Goal: Task Accomplishment & Management: Manage account settings

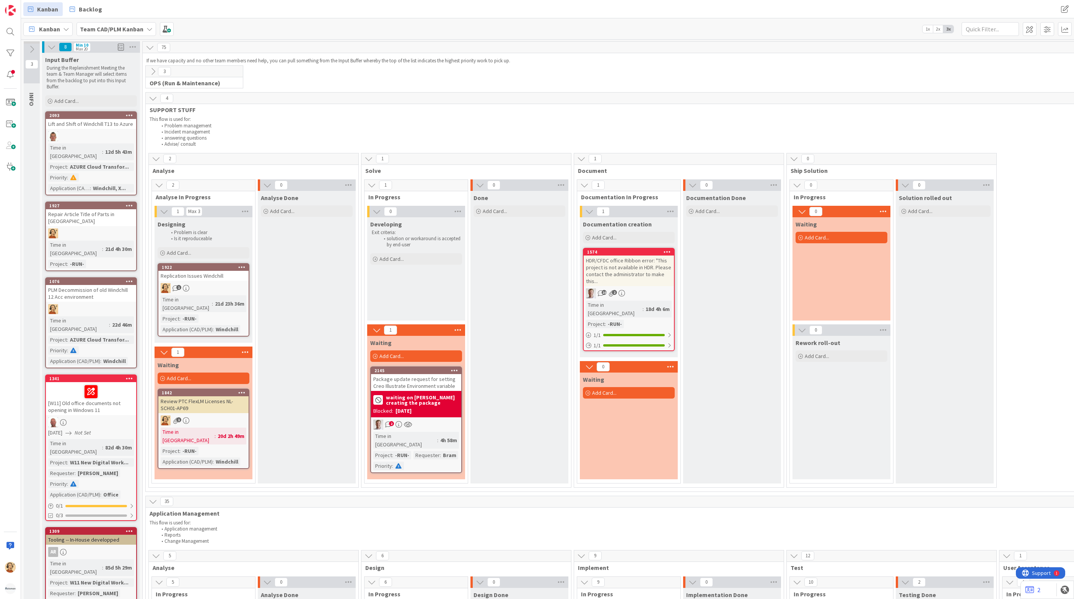
scroll to position [1668, 0]
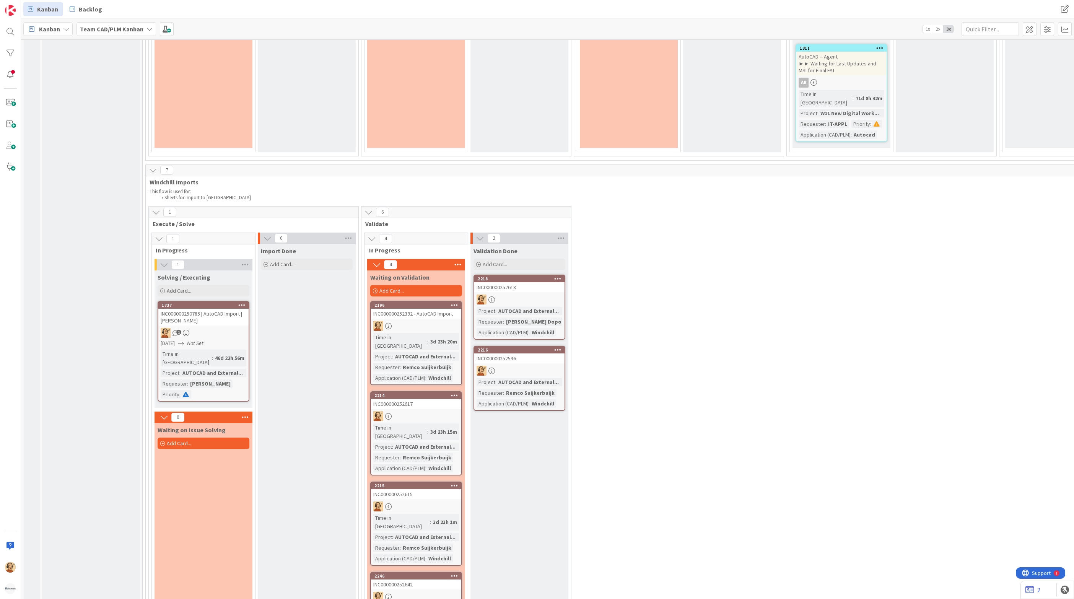
click at [407, 321] on div at bounding box center [416, 326] width 90 height 10
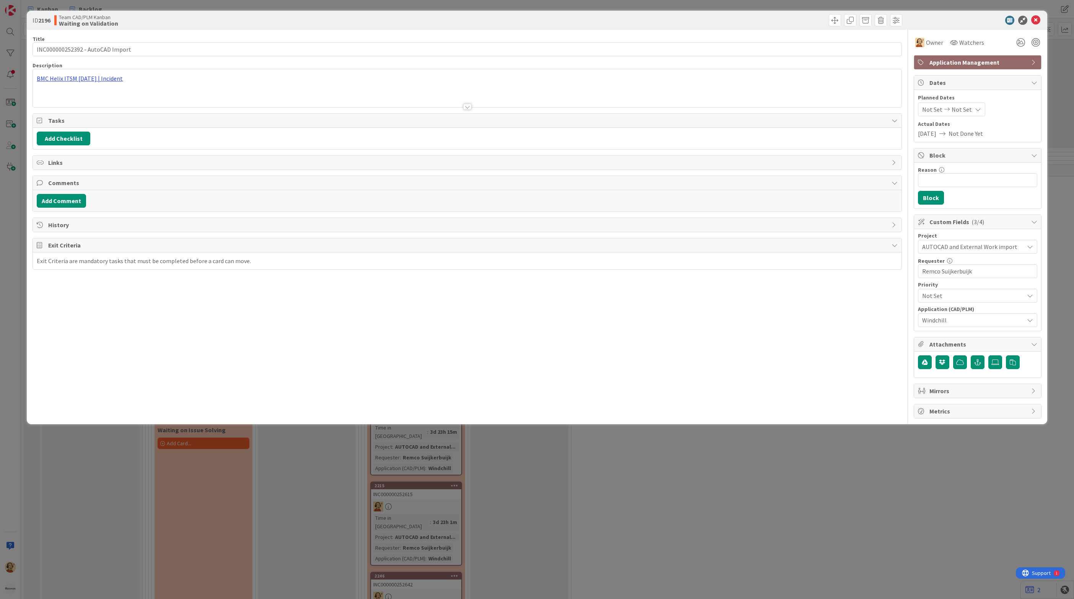
click at [68, 78] on div "BMC Helix ITSM [DATE] | Incident" at bounding box center [467, 88] width 869 height 38
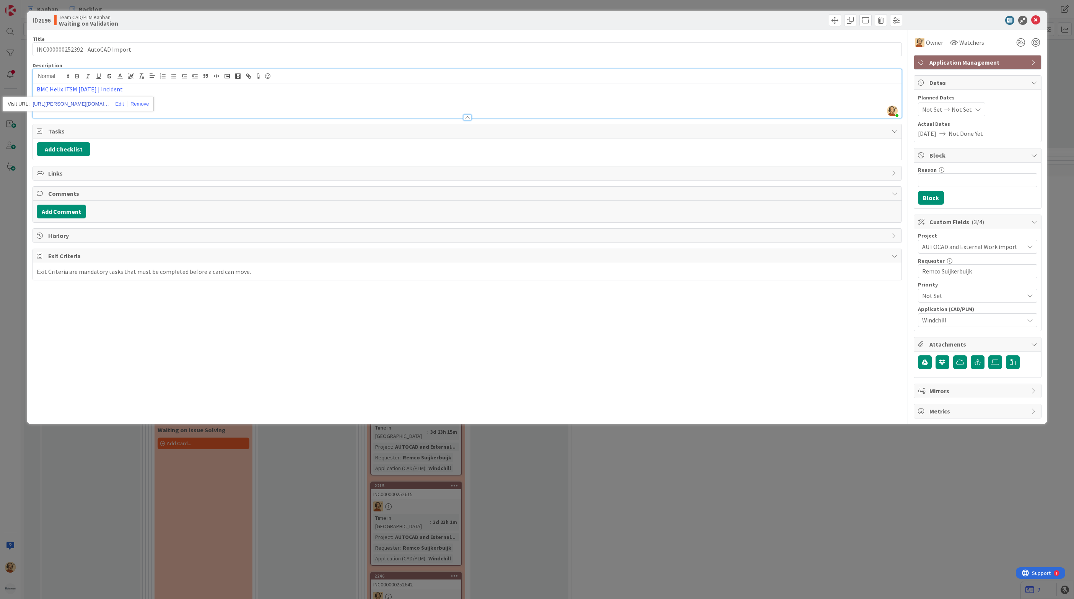
click at [78, 107] on link "[URL][PERSON_NAME][DOMAIN_NAME]" at bounding box center [71, 104] width 77 height 10
click at [1039, 20] on icon at bounding box center [1035, 20] width 9 height 9
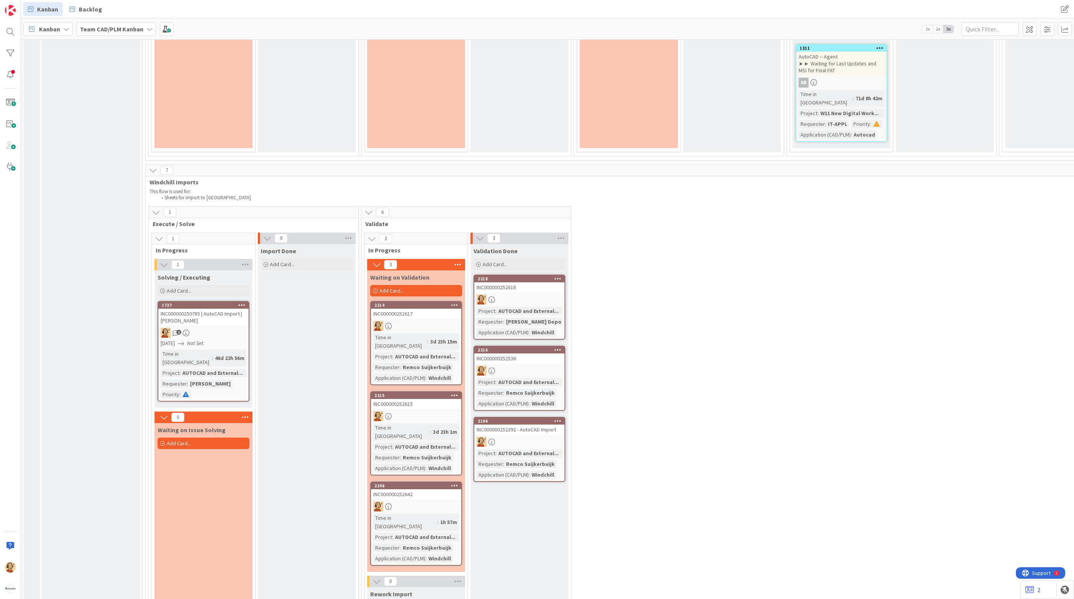
click at [426, 301] on div "2214 INC000000252617 Time in Column : 3d 23h 15m Project : AUTOCAD and External…" at bounding box center [416, 343] width 92 height 84
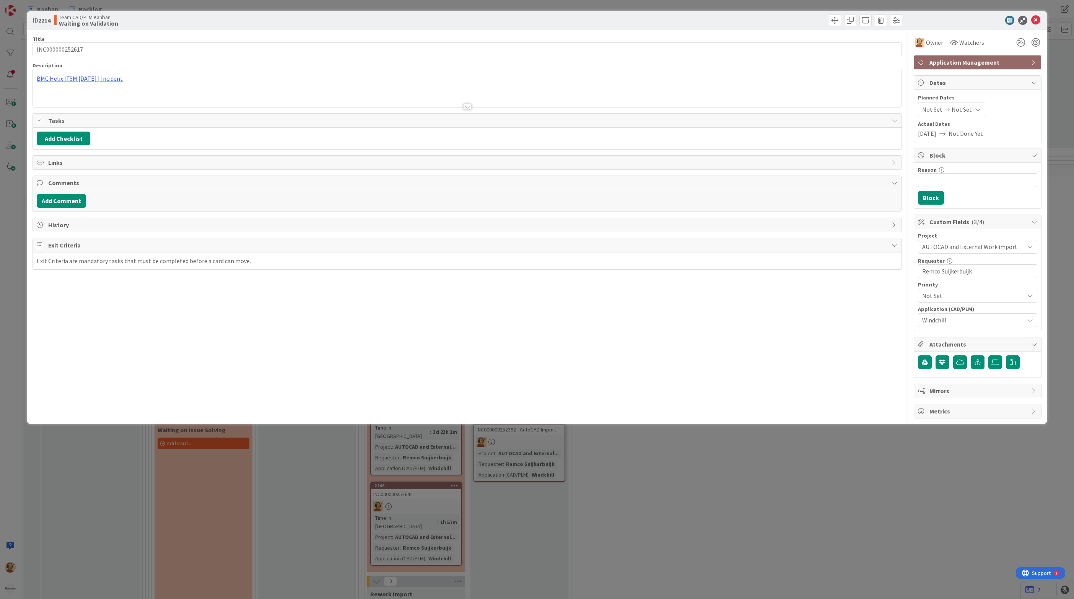
click at [91, 80] on div "BMC Helix ITSM [DATE] | Incident" at bounding box center [467, 88] width 869 height 38
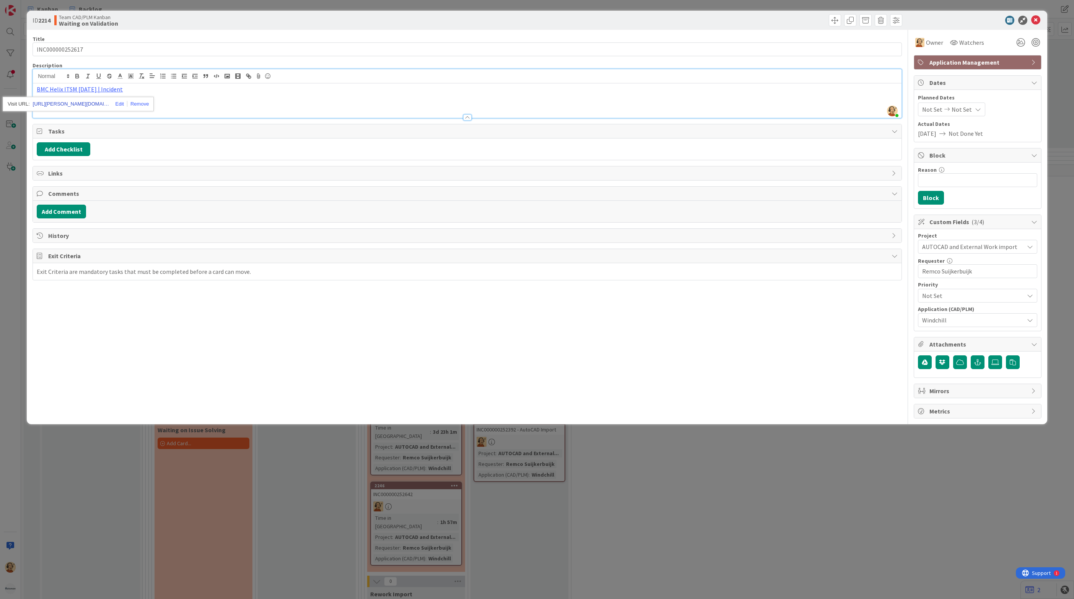
click at [90, 106] on link "[URL][PERSON_NAME][DOMAIN_NAME]" at bounding box center [71, 104] width 77 height 10
click at [167, 323] on div "Title 15 / 128 INC000000252617 Description [PERSON_NAME] just joined BMC Helix …" at bounding box center [468, 224] width 870 height 389
click at [1038, 18] on icon at bounding box center [1035, 20] width 9 height 9
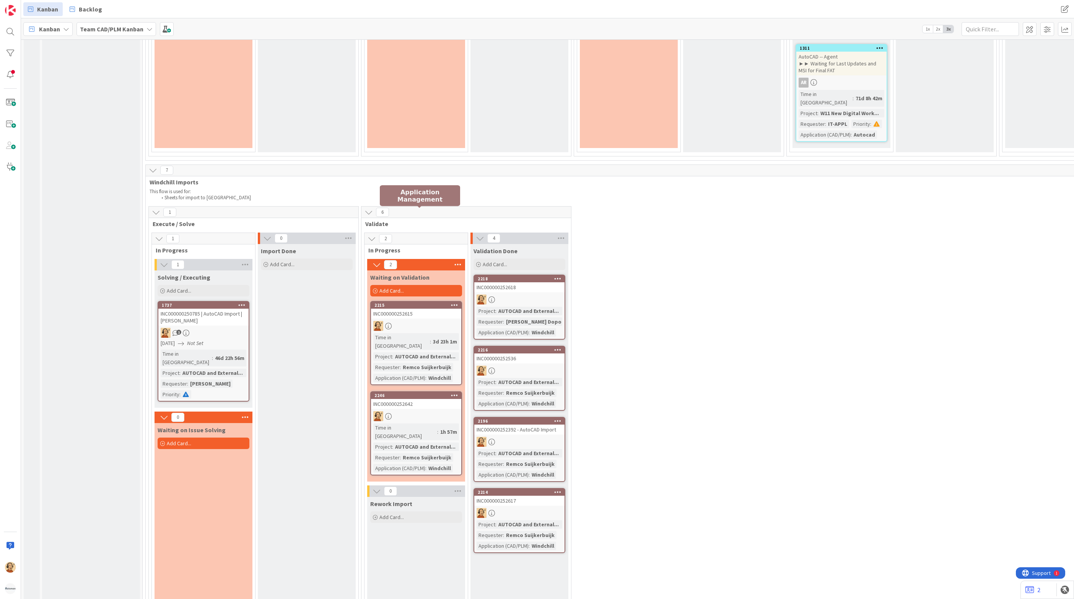
click at [419, 303] on div "2215" at bounding box center [418, 305] width 87 height 5
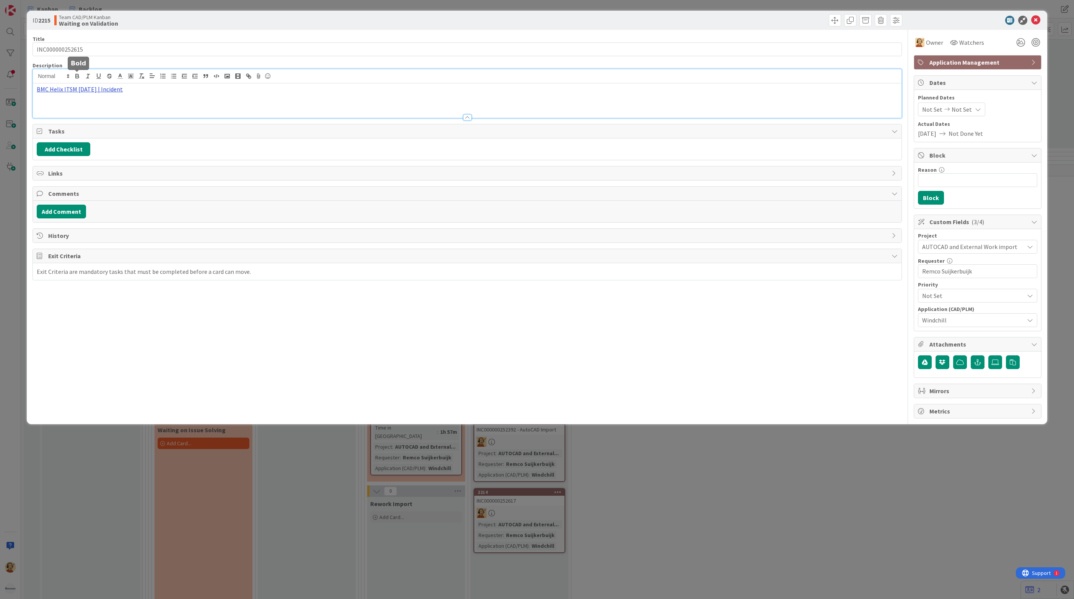
click at [79, 79] on div "BMC Helix ITSM [DATE] | Incident" at bounding box center [467, 93] width 869 height 49
click at [79, 104] on link "[URL][PERSON_NAME][DOMAIN_NAME]" at bounding box center [71, 104] width 77 height 10
click at [1038, 21] on icon at bounding box center [1035, 20] width 9 height 9
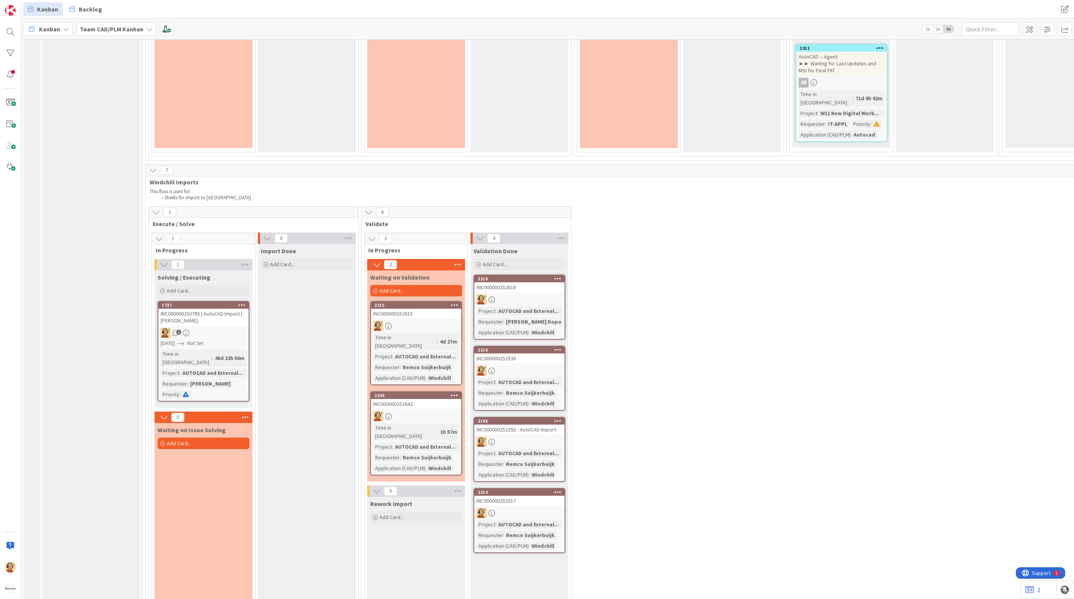
click at [424, 399] on div "INC000000252642" at bounding box center [416, 404] width 90 height 10
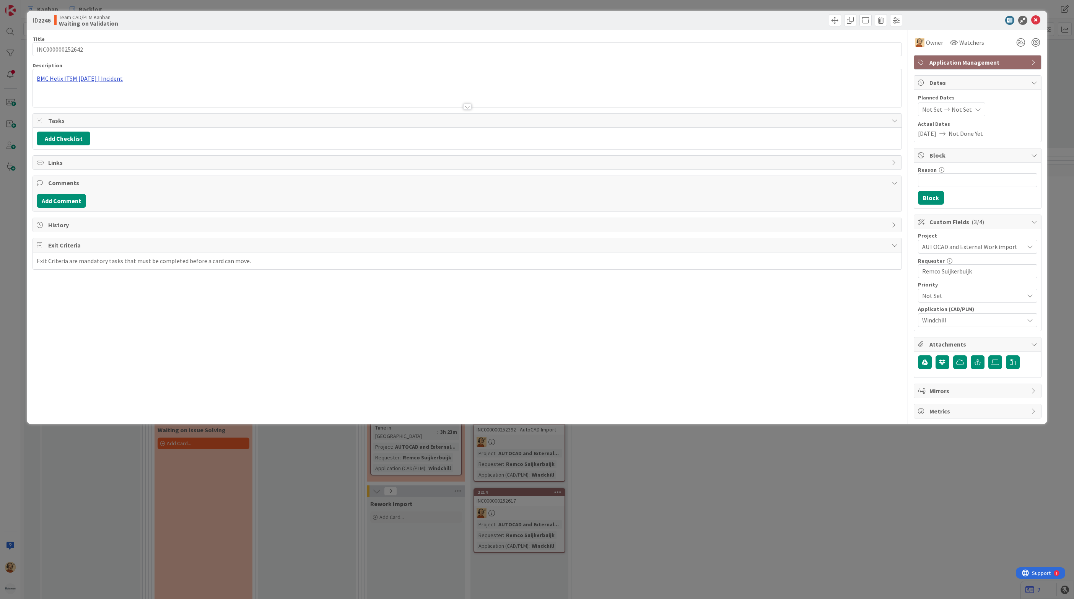
click at [115, 78] on div "BMC Helix ITSM [DATE] | Incident" at bounding box center [467, 88] width 869 height 38
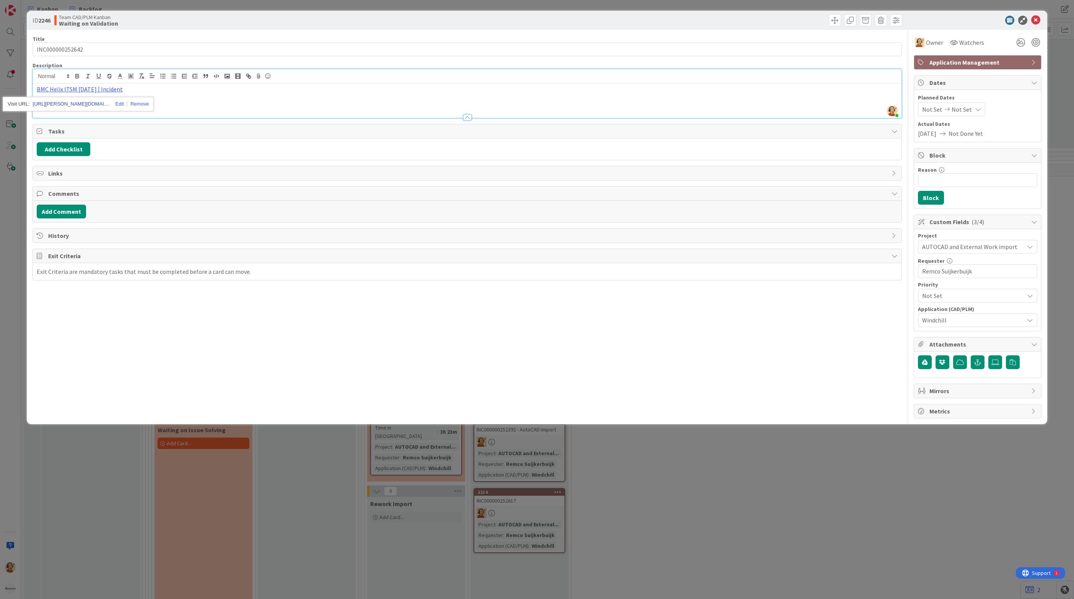
click at [83, 103] on link "[URL][PERSON_NAME][DOMAIN_NAME]" at bounding box center [71, 104] width 77 height 10
click at [1035, 18] on icon at bounding box center [1035, 20] width 9 height 9
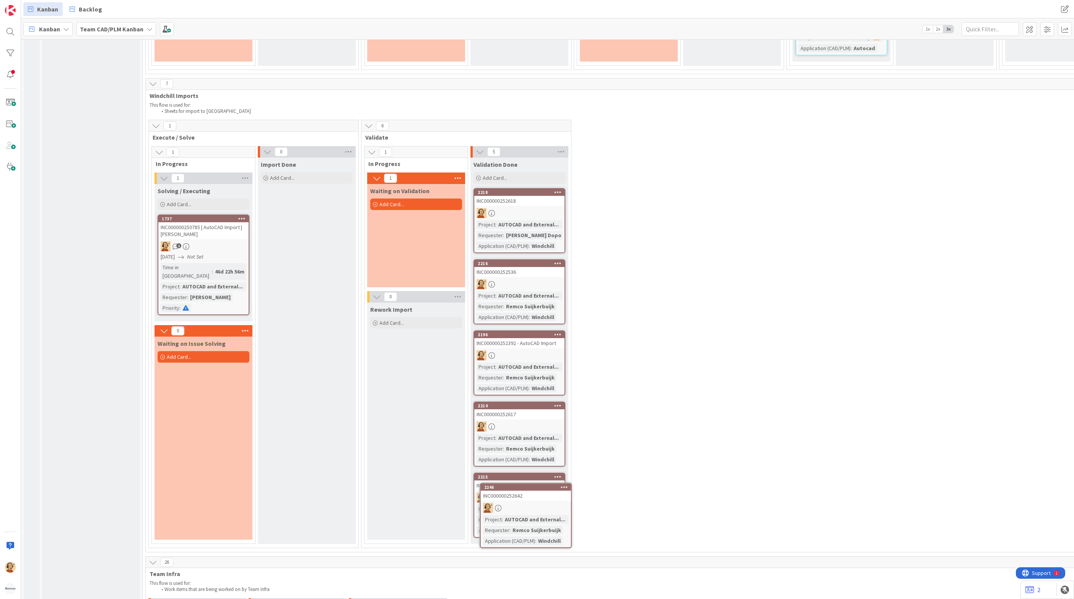
scroll to position [1758, 0]
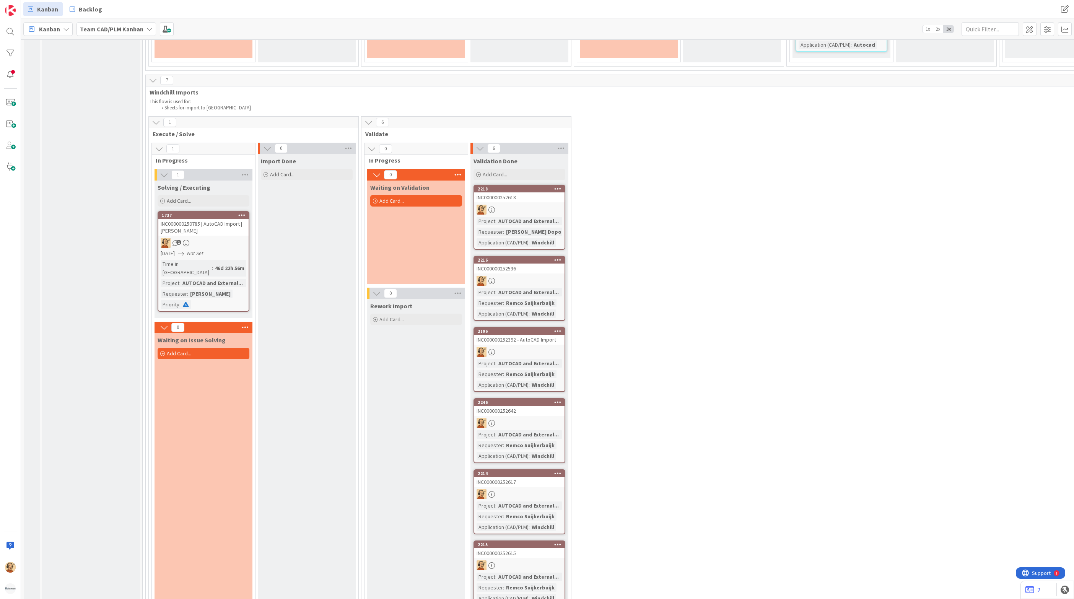
click at [636, 301] on div "1 Execute / Solve 1 In Progress 1 Solving / Executing Add Card... 1737 INC00000…" at bounding box center [785, 367] width 1276 height 503
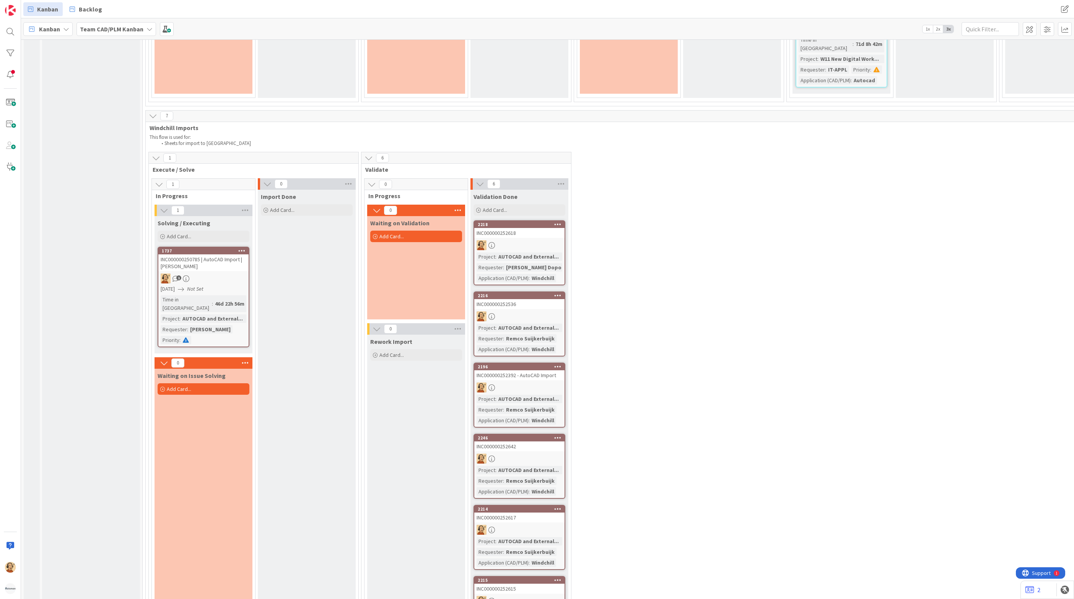
scroll to position [1585, 0]
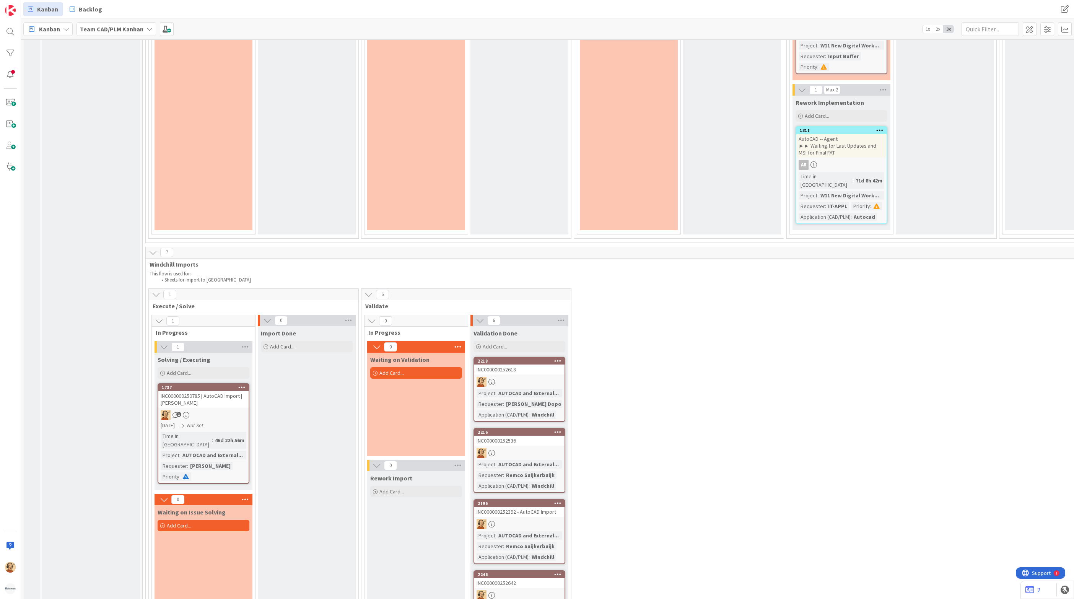
click at [276, 352] on div "Import Done Add Card..." at bounding box center [307, 555] width 98 height 458
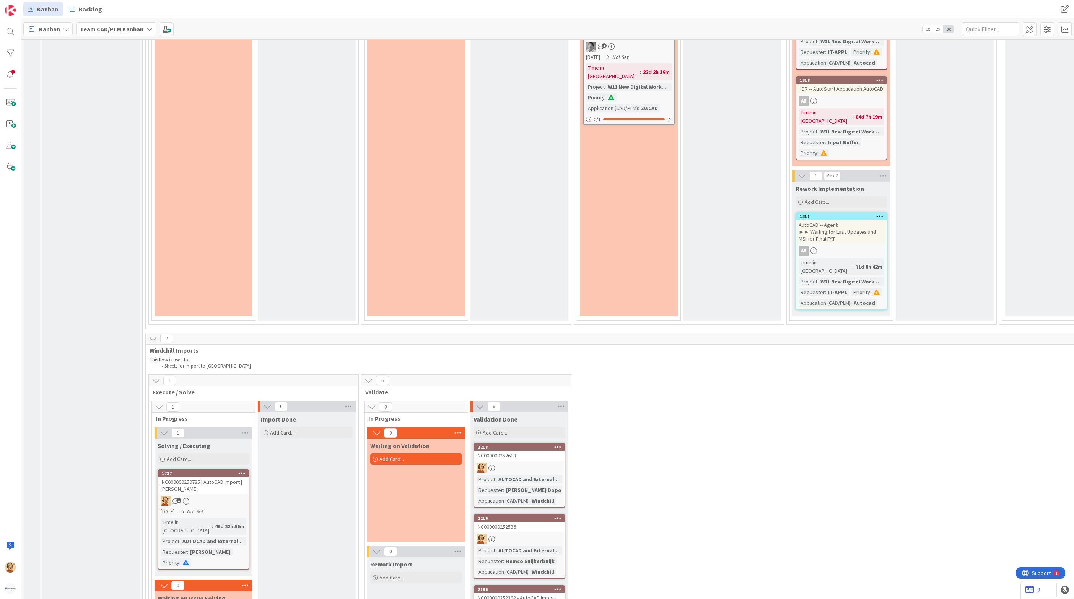
scroll to position [1492, 0]
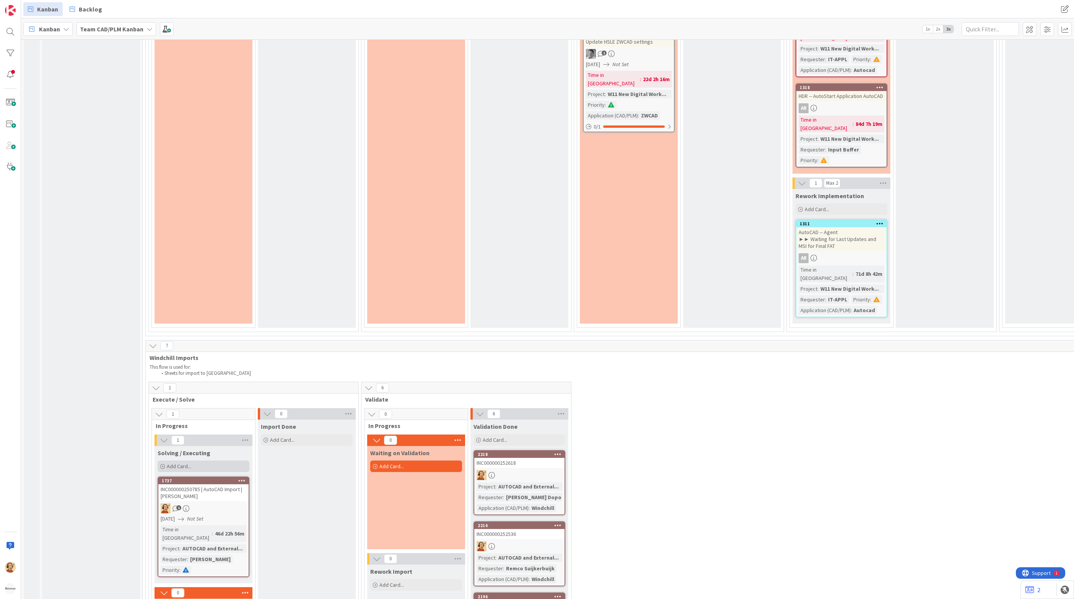
click at [215, 461] on div "Add Card..." at bounding box center [204, 466] width 92 height 11
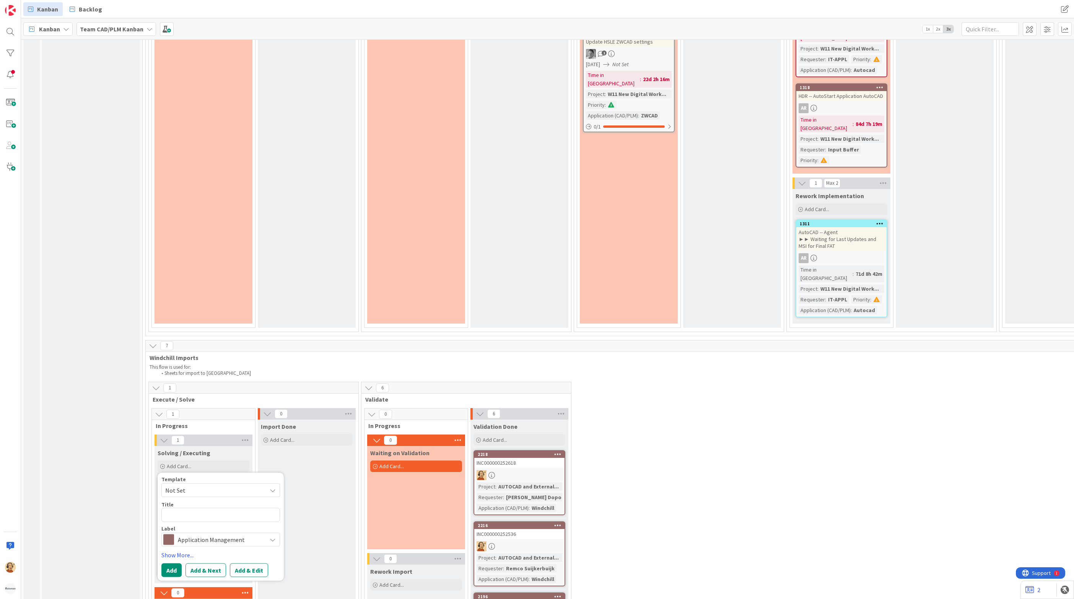
click at [219, 508] on textarea at bounding box center [220, 515] width 119 height 14
type textarea "x"
type textarea "INC000000252626"
click at [266, 564] on button "Add & Edit" at bounding box center [249, 571] width 38 height 14
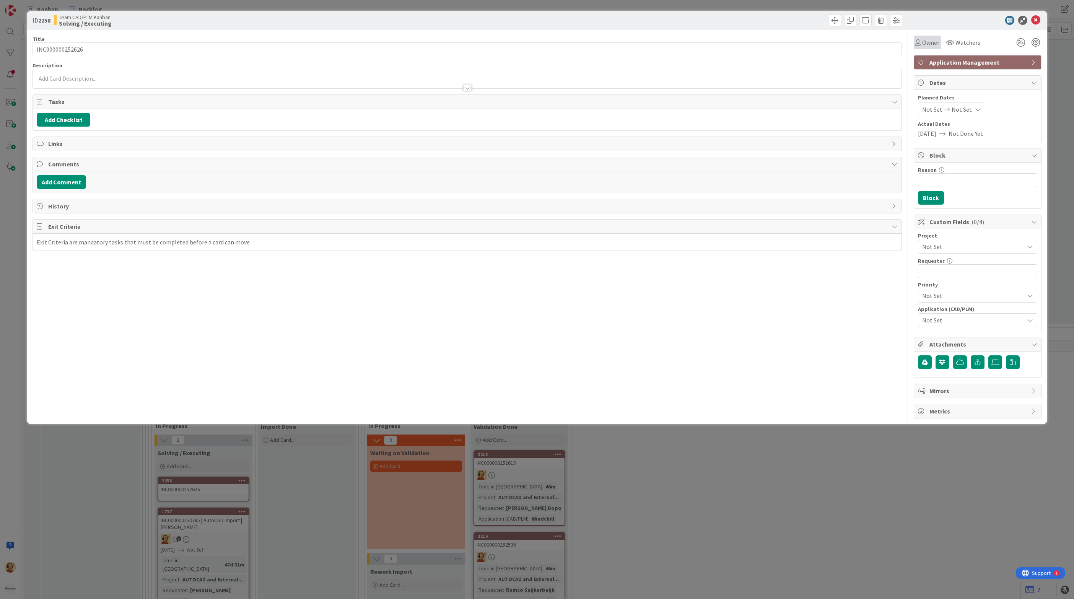
click at [930, 43] on span "Owner" at bounding box center [930, 42] width 17 height 9
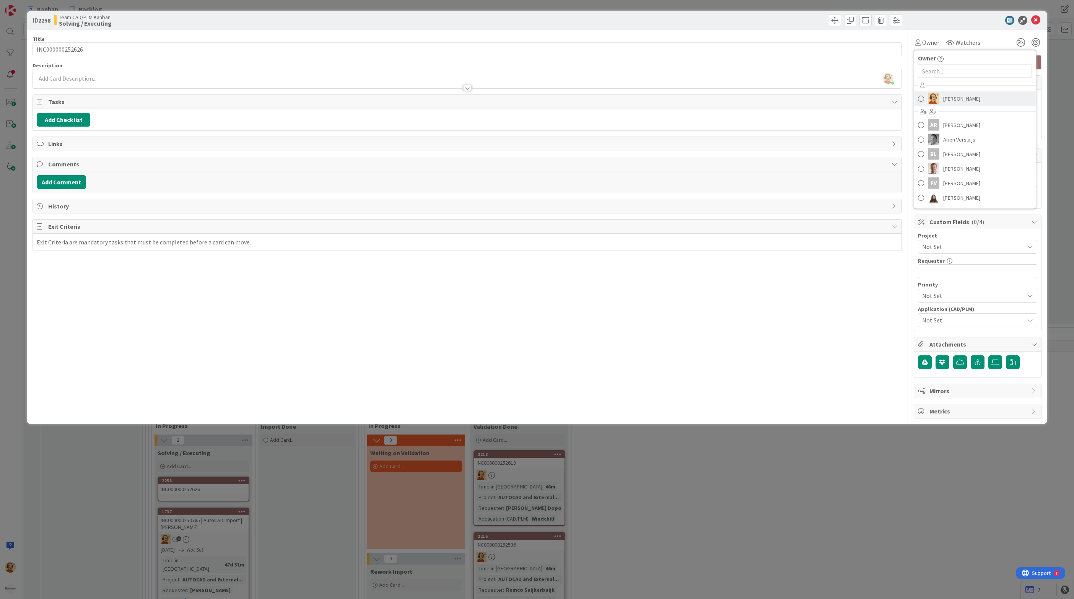
click at [939, 101] on img at bounding box center [933, 98] width 11 height 11
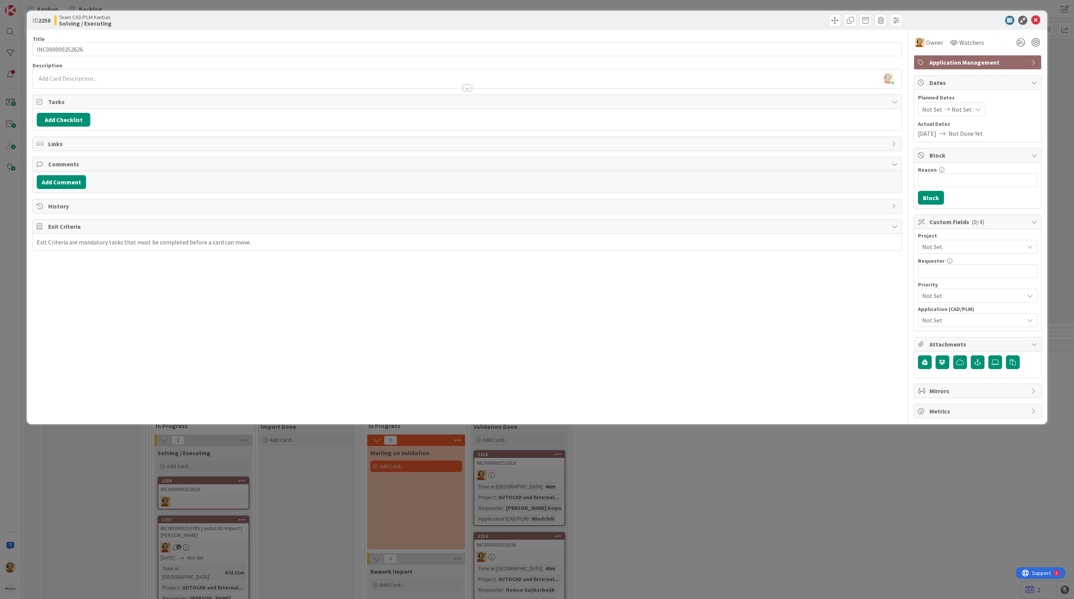
click at [942, 249] on span "Not Set" at bounding box center [971, 246] width 98 height 11
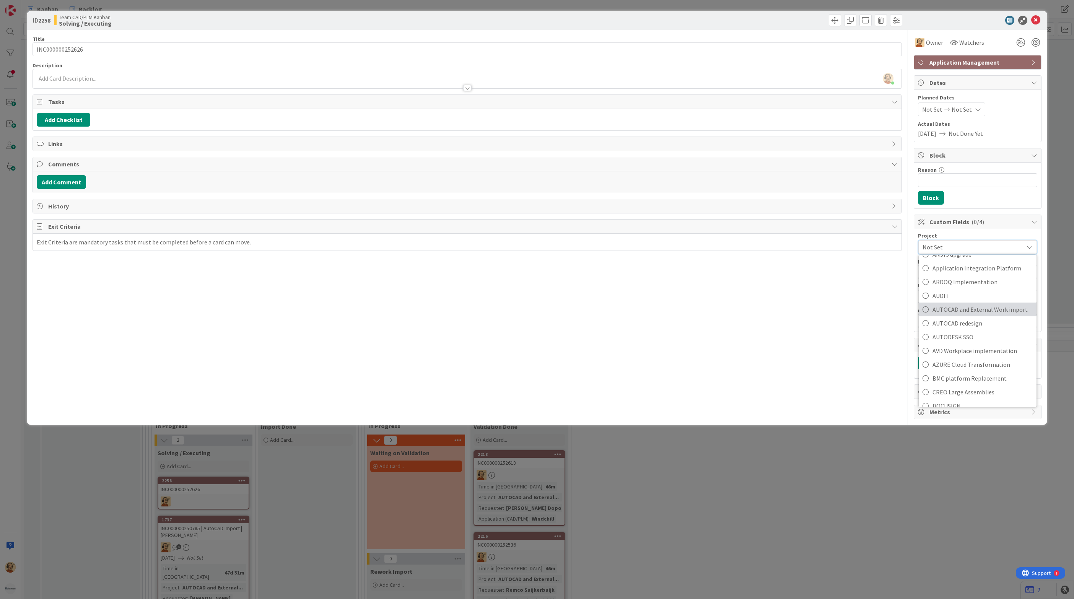
click at [976, 314] on span "AUTOCAD and External Work import" at bounding box center [983, 309] width 100 height 11
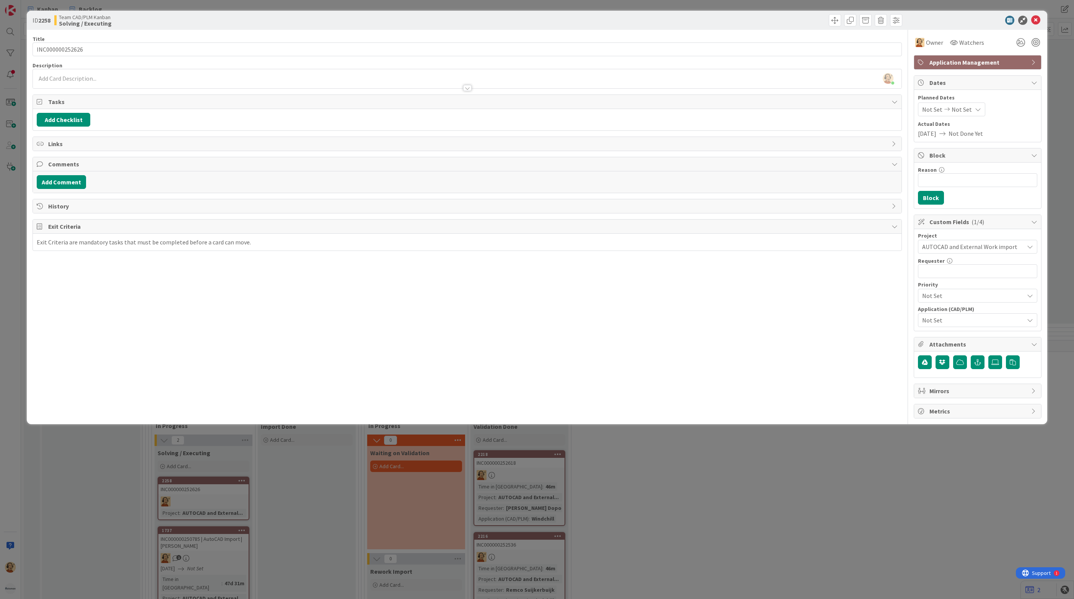
click at [960, 323] on span "Not Set" at bounding box center [973, 320] width 102 height 9
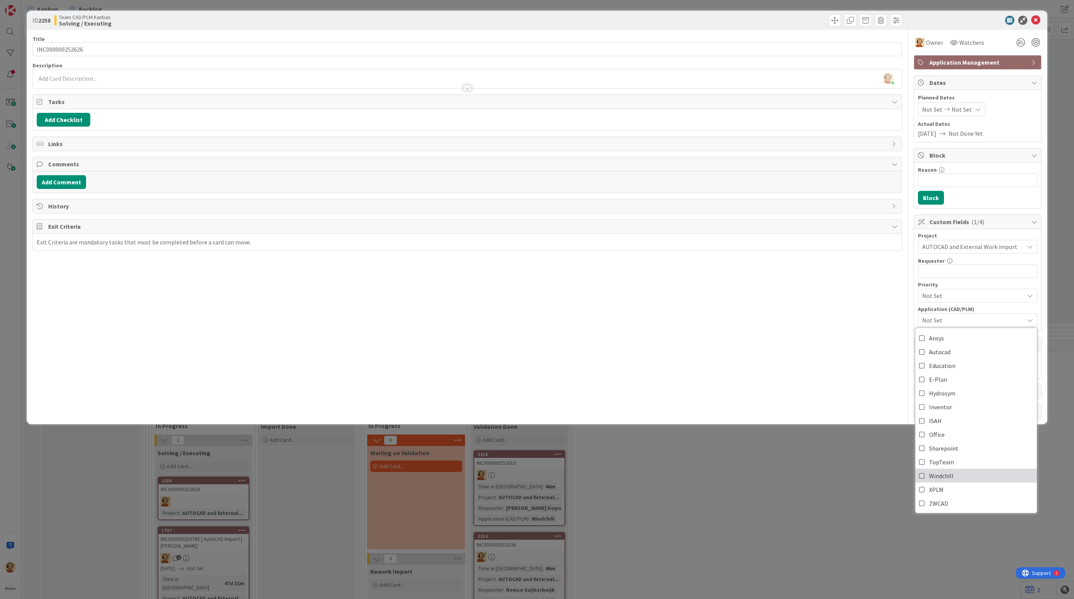
click at [952, 479] on span "Windchill" at bounding box center [941, 475] width 24 height 11
click at [938, 272] on input "text" at bounding box center [977, 271] width 119 height 14
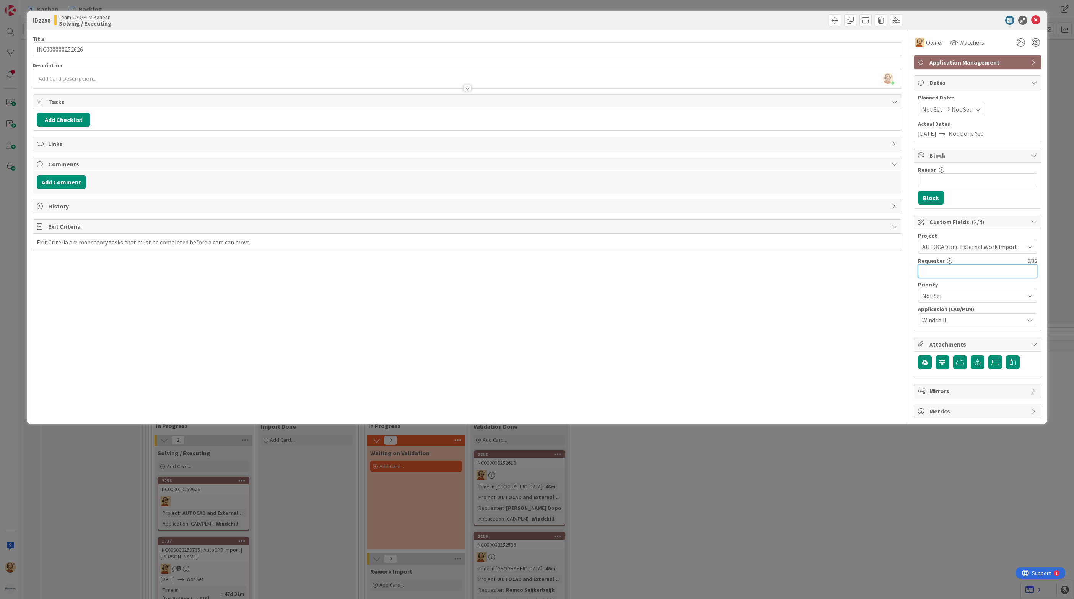
click at [931, 271] on input "text" at bounding box center [977, 271] width 119 height 14
paste input "[PERSON_NAME]"
type input "[PERSON_NAME]"
click at [93, 82] on div at bounding box center [467, 84] width 869 height 8
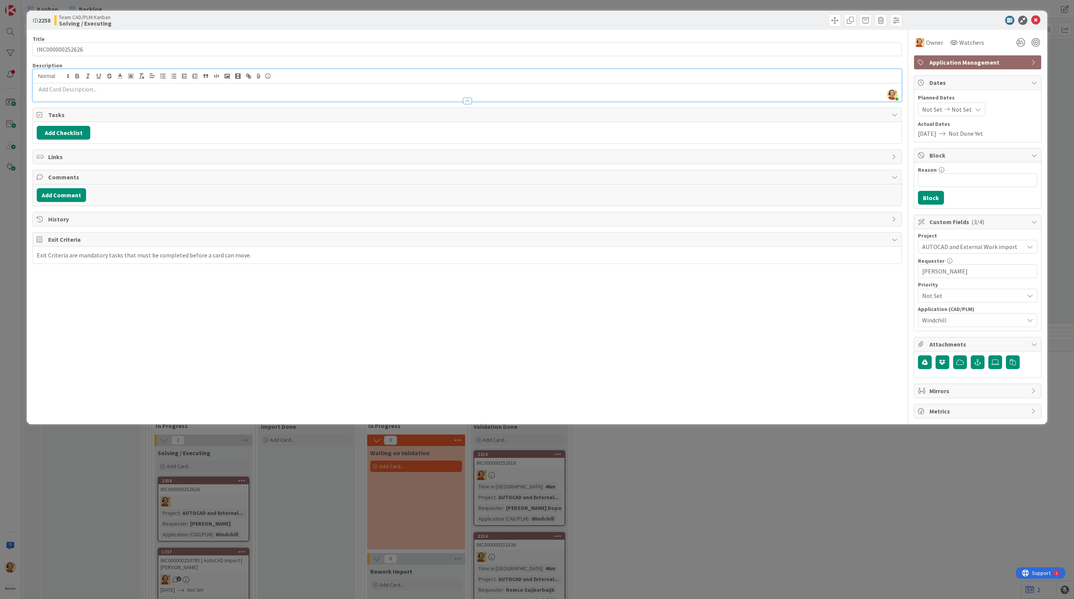
click at [94, 89] on p at bounding box center [467, 89] width 861 height 9
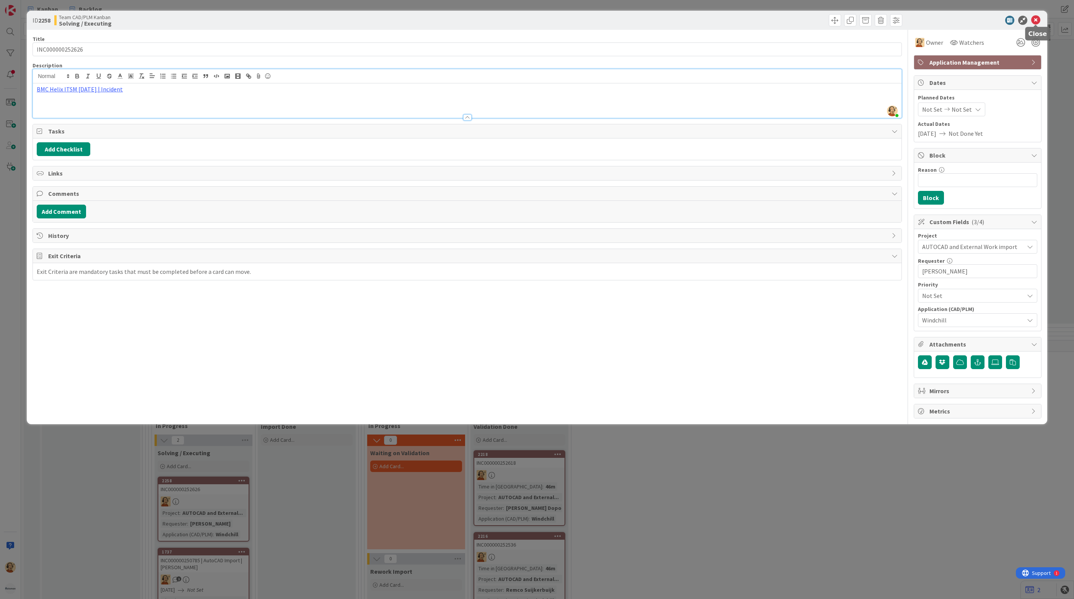
click at [1039, 21] on icon at bounding box center [1035, 20] width 9 height 9
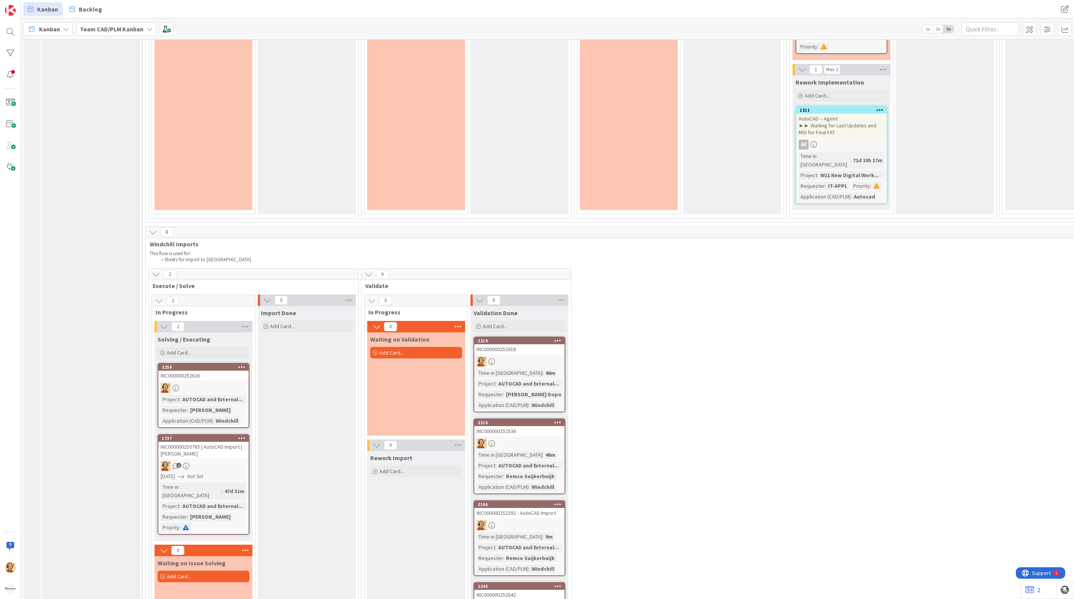
scroll to position [1607, 0]
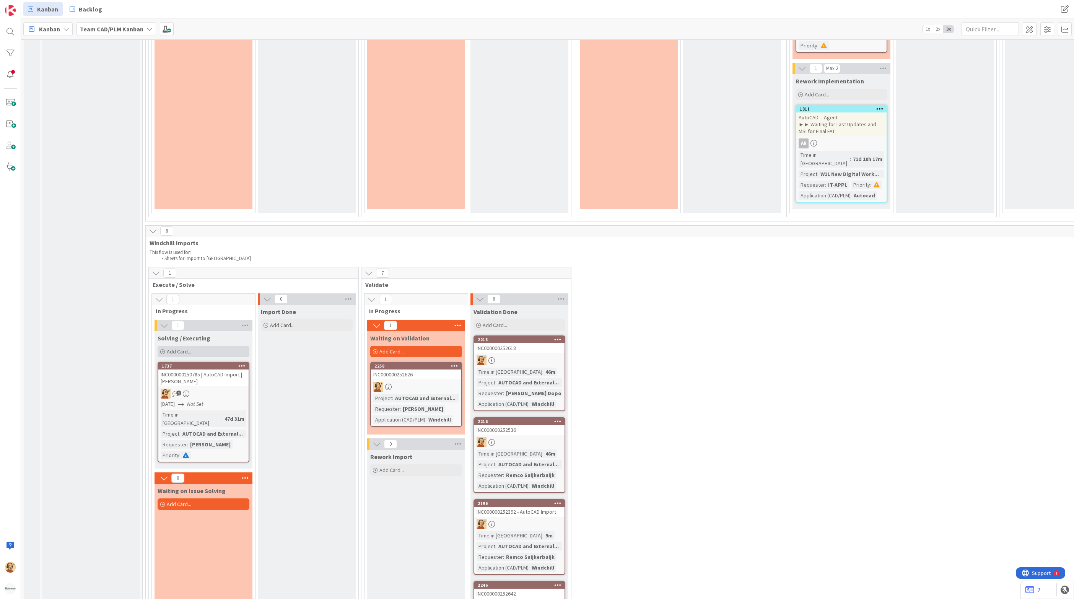
click at [210, 346] on div "Add Card..." at bounding box center [204, 351] width 92 height 11
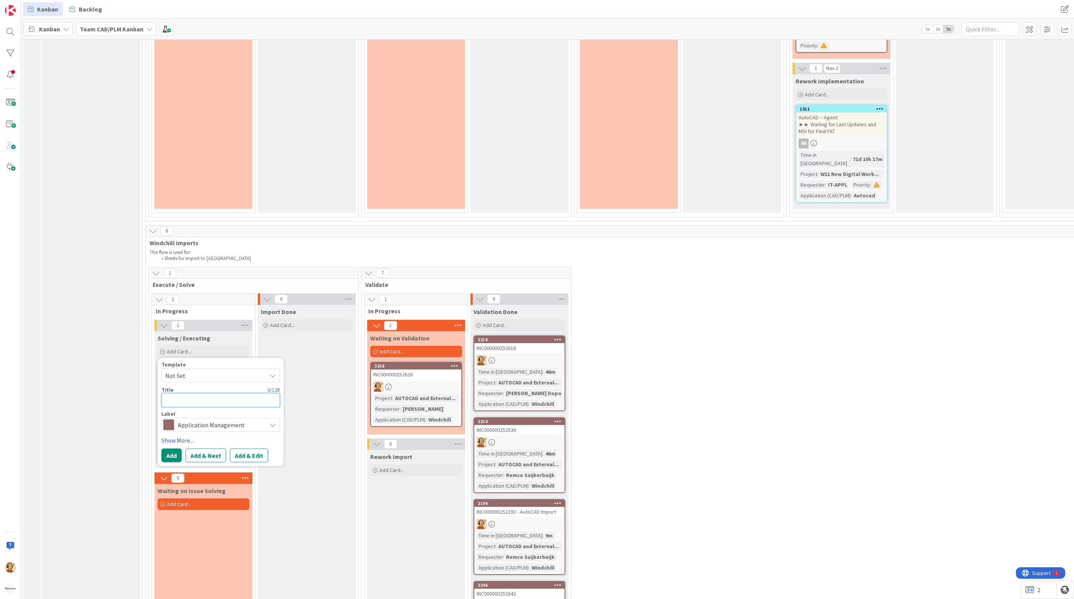
click at [199, 393] on textarea at bounding box center [220, 400] width 119 height 14
paste textarea "INC000000252289"
type textarea "x"
type textarea "INC000000252289"
click at [244, 449] on button "Add & Edit" at bounding box center [249, 456] width 38 height 14
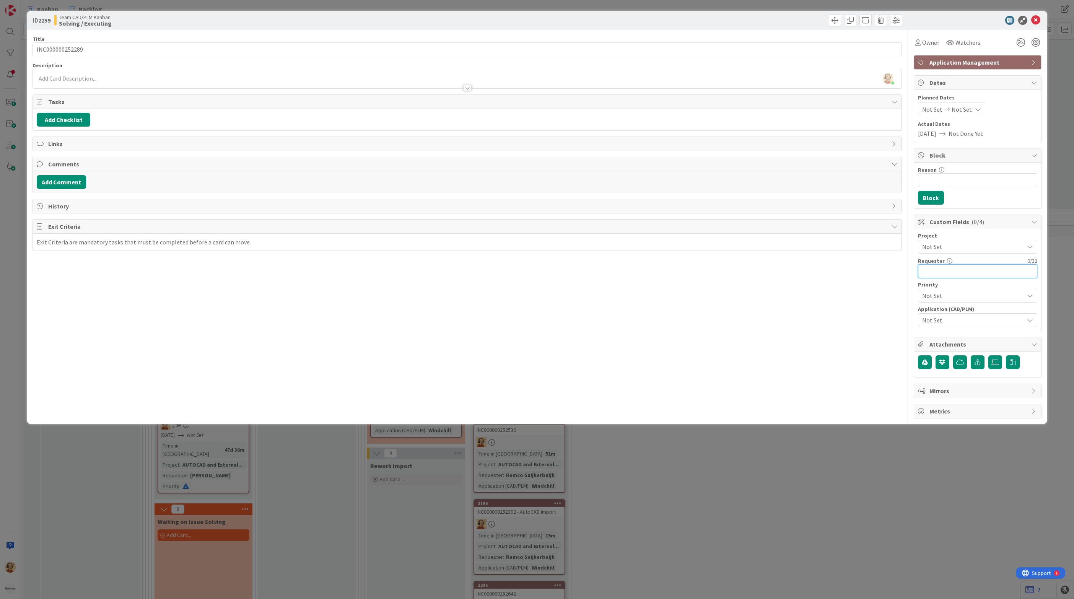
click at [941, 271] on input "text" at bounding box center [977, 271] width 119 height 14
paste input "[PERSON_NAME]"
type input "[PERSON_NAME]"
click at [962, 249] on span "Not Set" at bounding box center [971, 246] width 98 height 11
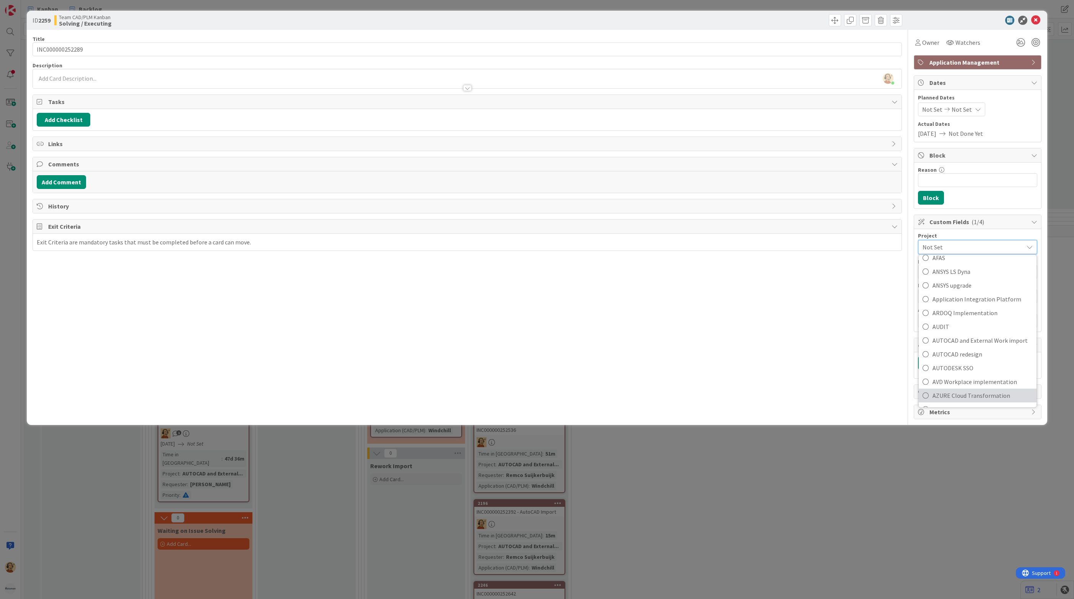
scroll to position [57, 0]
click at [983, 370] on span "AUTOCAD and External Work import" at bounding box center [983, 366] width 100 height 11
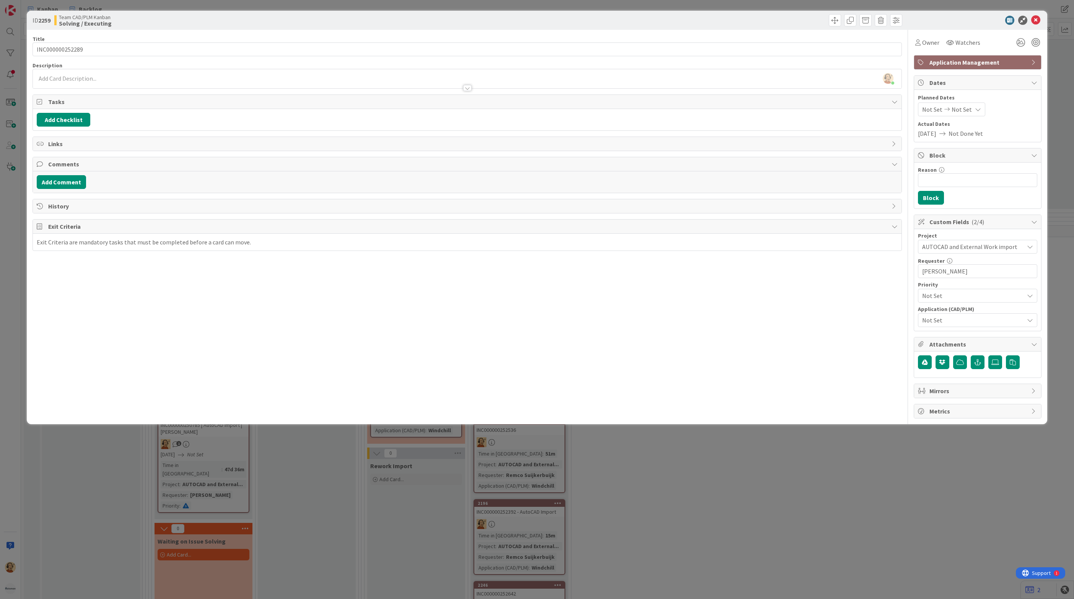
click at [951, 323] on span "Not Set" at bounding box center [973, 320] width 102 height 9
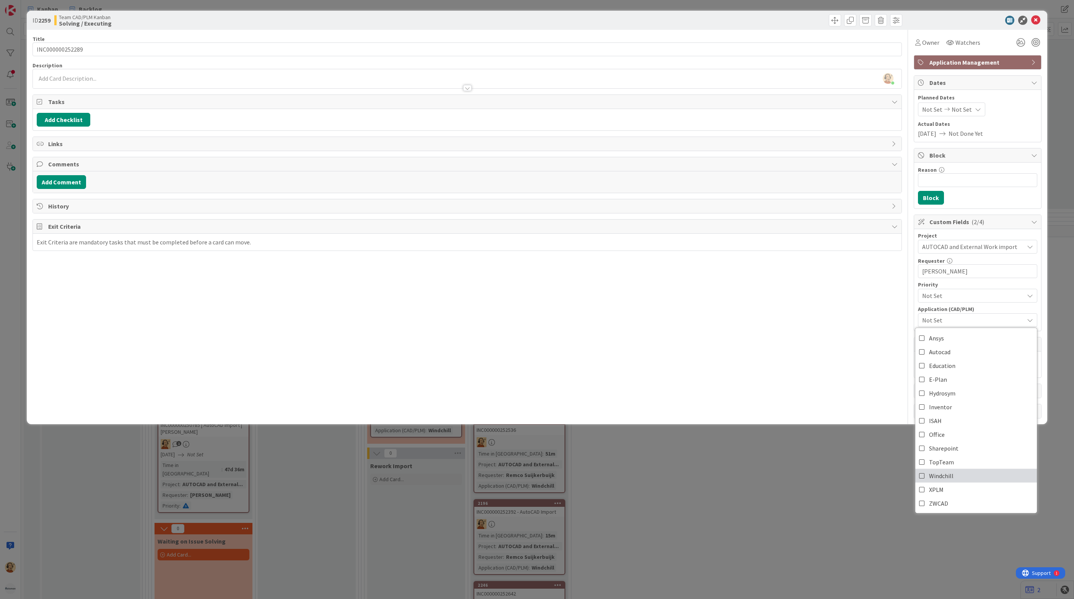
click at [954, 475] on link "Windchill" at bounding box center [977, 476] width 122 height 14
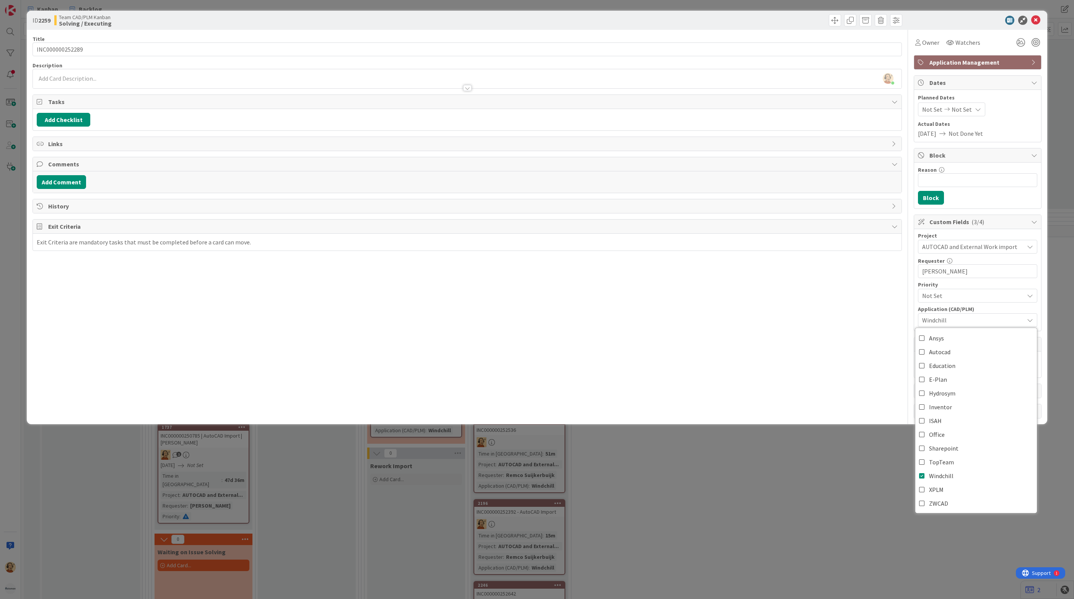
click at [861, 347] on div "Title 15 / 128 INC000000252289 Description [PERSON_NAME] just joined Owner Watc…" at bounding box center [468, 224] width 870 height 389
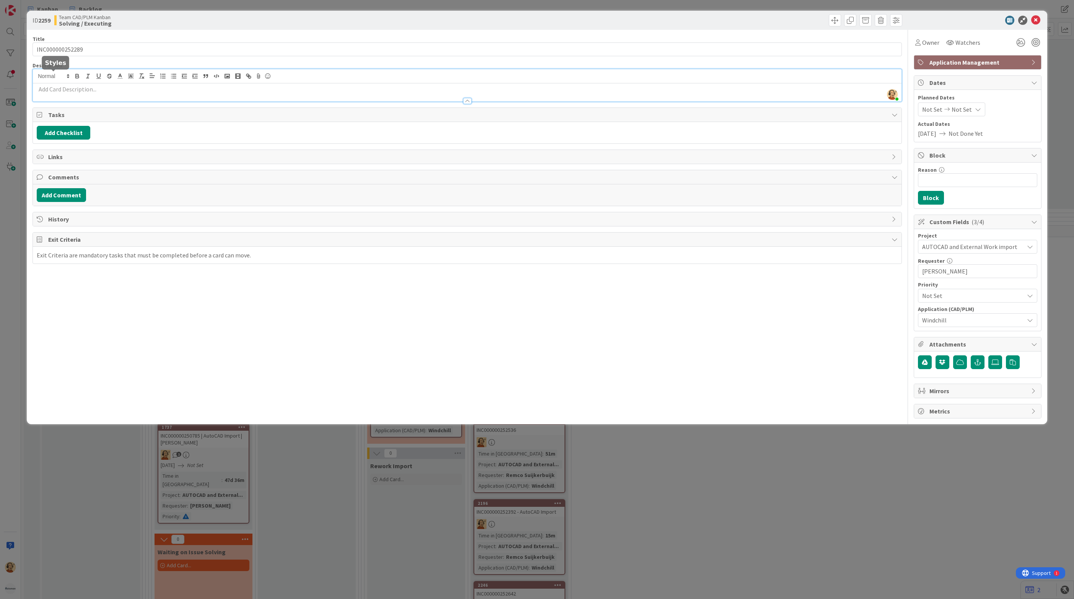
click at [68, 80] on div "[PERSON_NAME] just joined" at bounding box center [467, 85] width 869 height 32
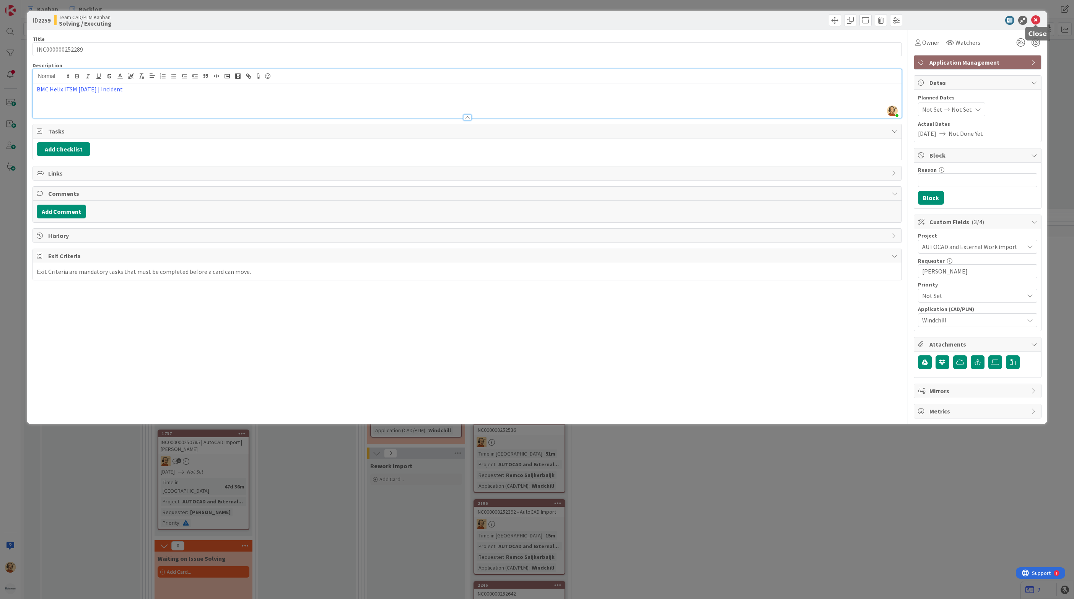
click at [1035, 18] on icon at bounding box center [1035, 20] width 9 height 9
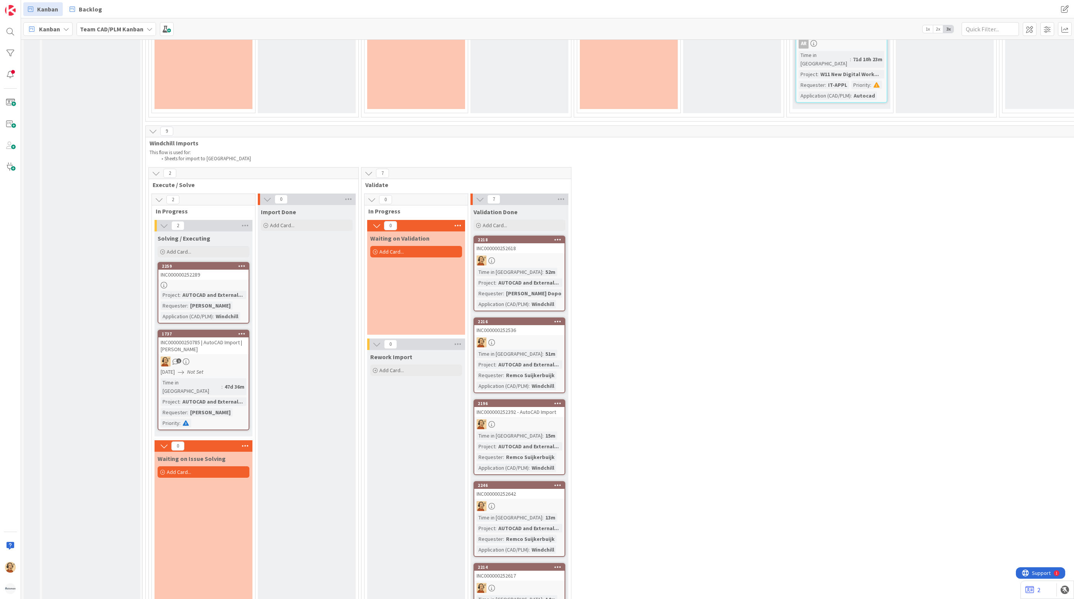
scroll to position [1701, 0]
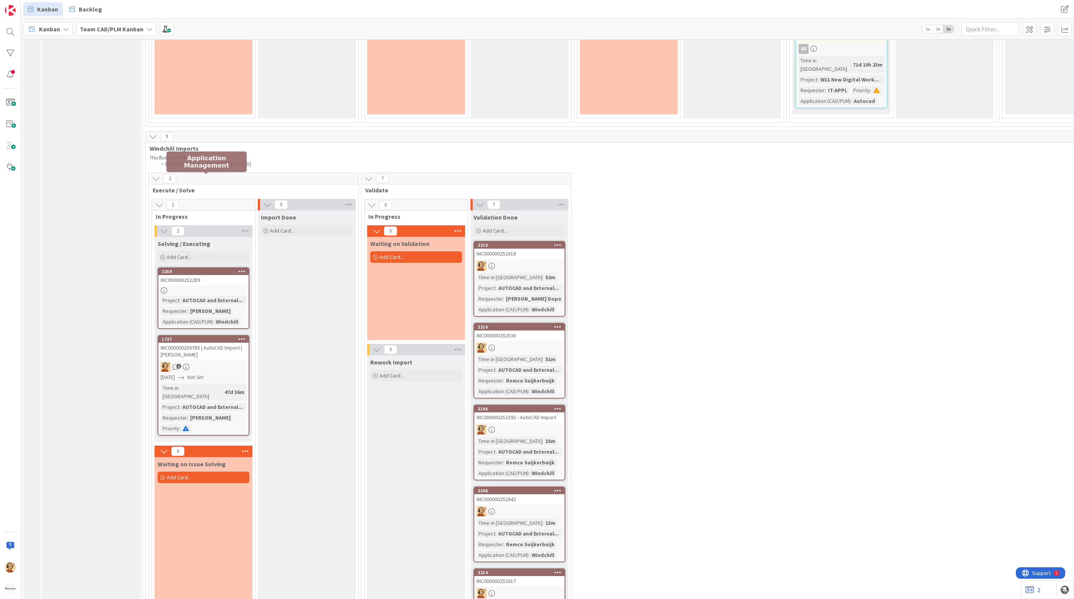
click at [216, 269] on div "2259" at bounding box center [205, 271] width 87 height 5
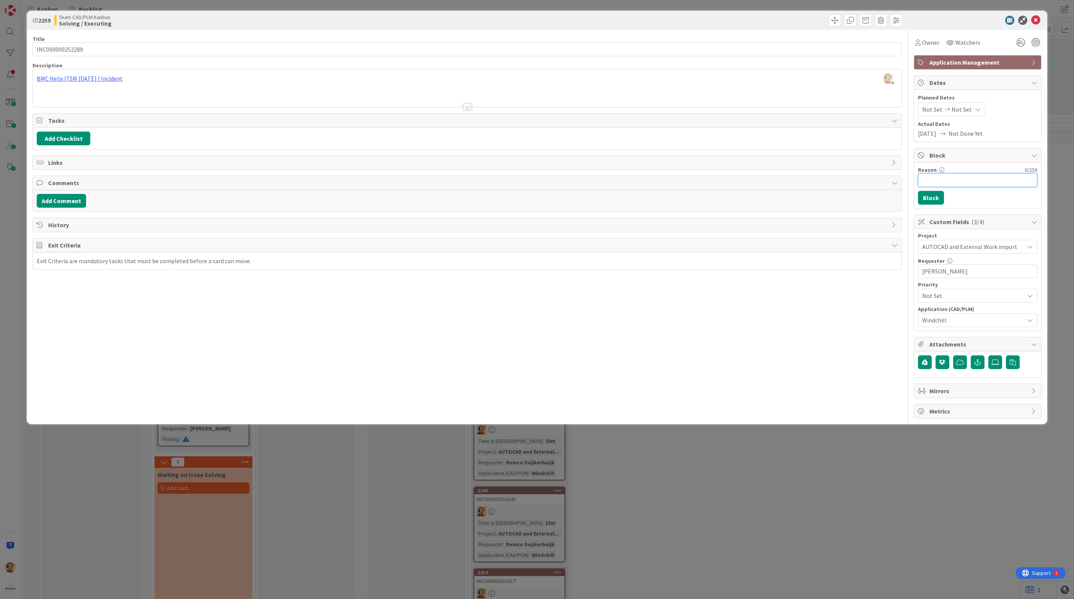
click at [932, 181] on input "Reason" at bounding box center [977, 180] width 119 height 14
type input "Invalid materials"
click at [930, 203] on button "Block" at bounding box center [931, 198] width 26 height 14
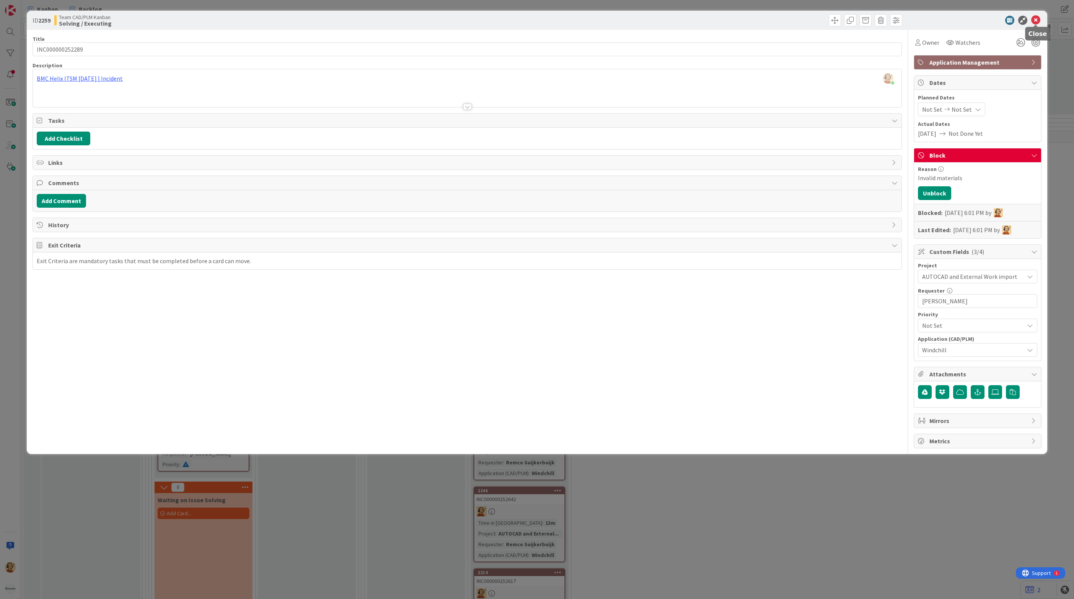
click at [1038, 18] on icon at bounding box center [1035, 20] width 9 height 9
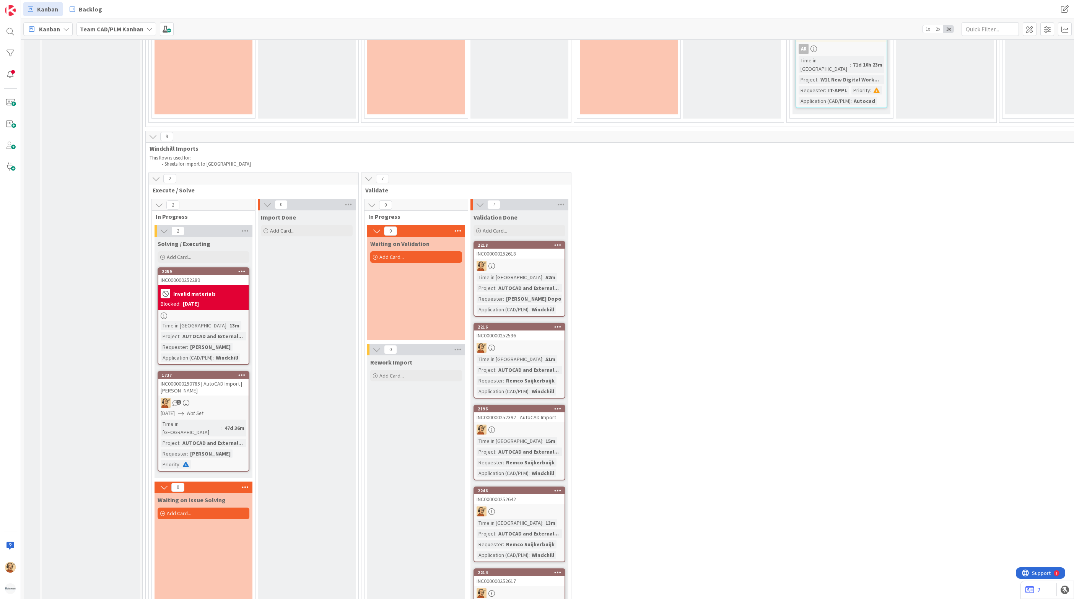
click at [212, 398] on div "1" at bounding box center [203, 403] width 90 height 10
